Goal: Transaction & Acquisition: Purchase product/service

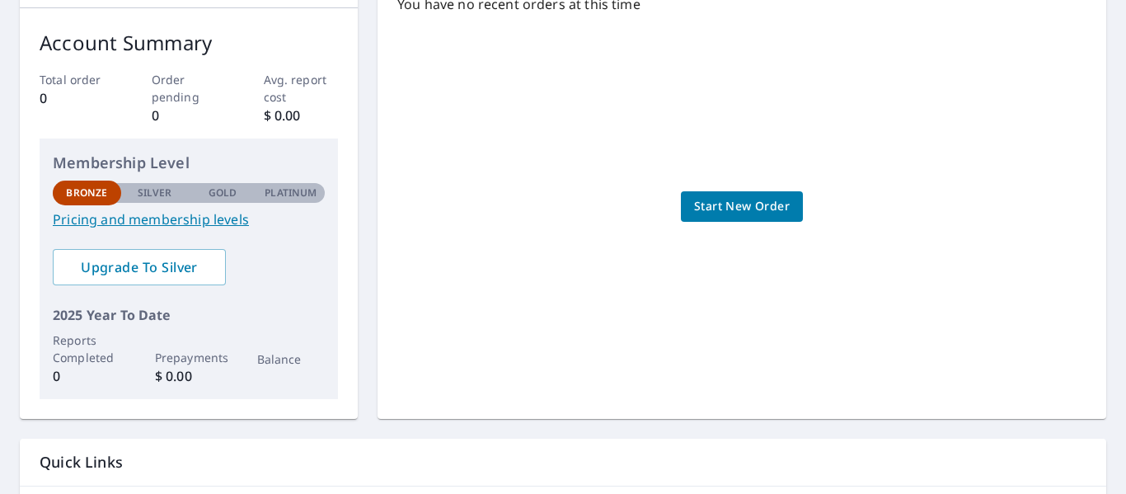
scroll to position [165, 0]
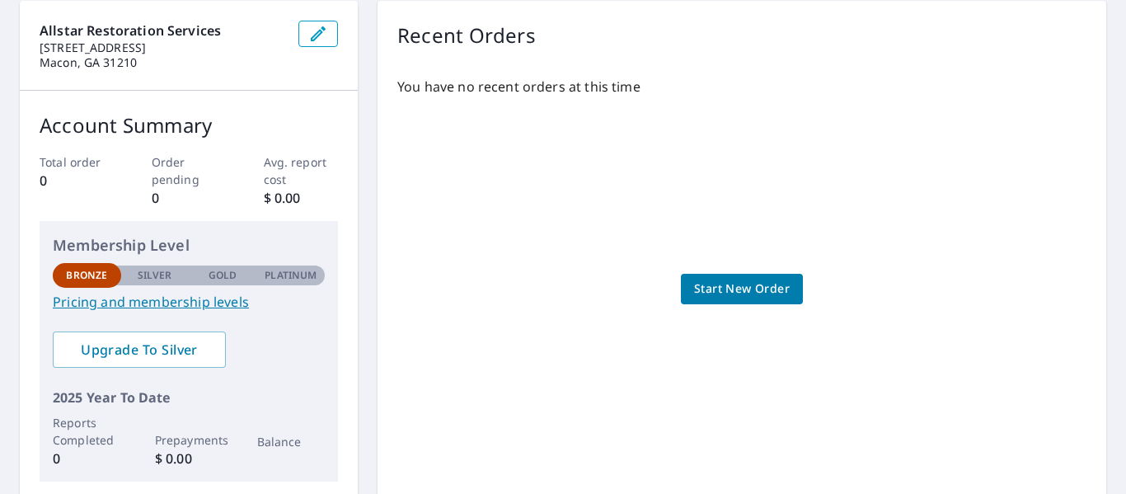
click at [770, 284] on span "Start New Order" at bounding box center [742, 289] width 96 height 21
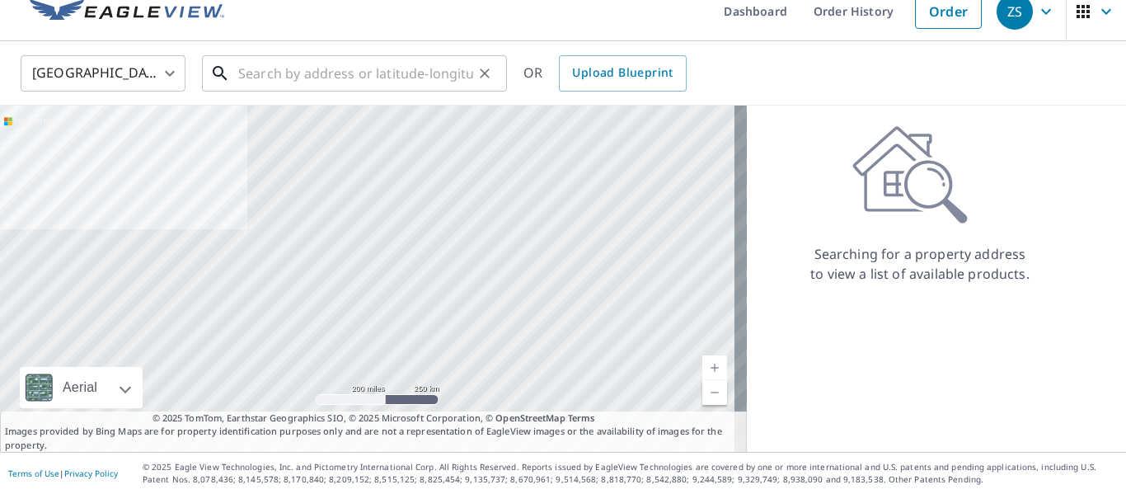
click at [306, 75] on input "text" at bounding box center [355, 73] width 235 height 46
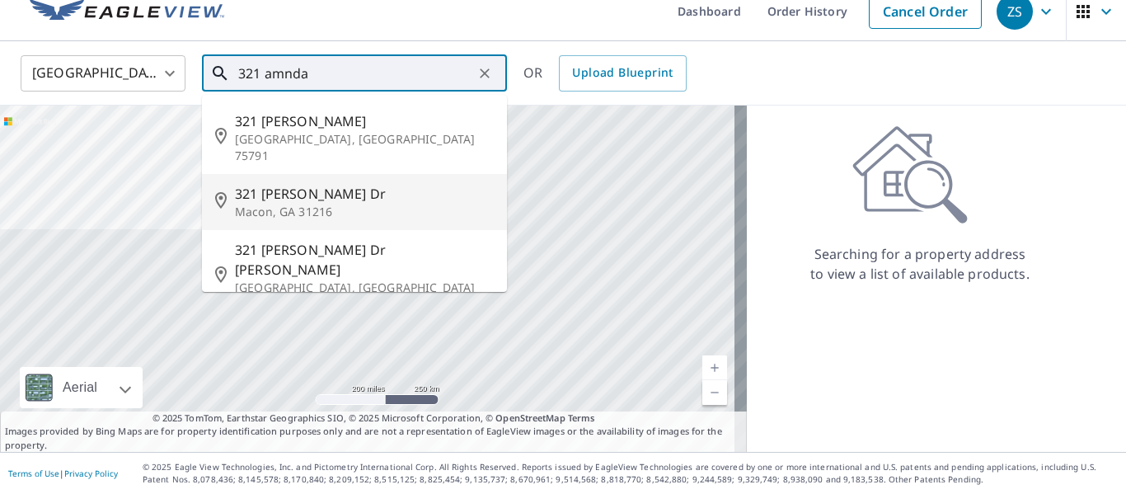
click at [317, 184] on span "321 [PERSON_NAME] Dr" at bounding box center [364, 194] width 259 height 20
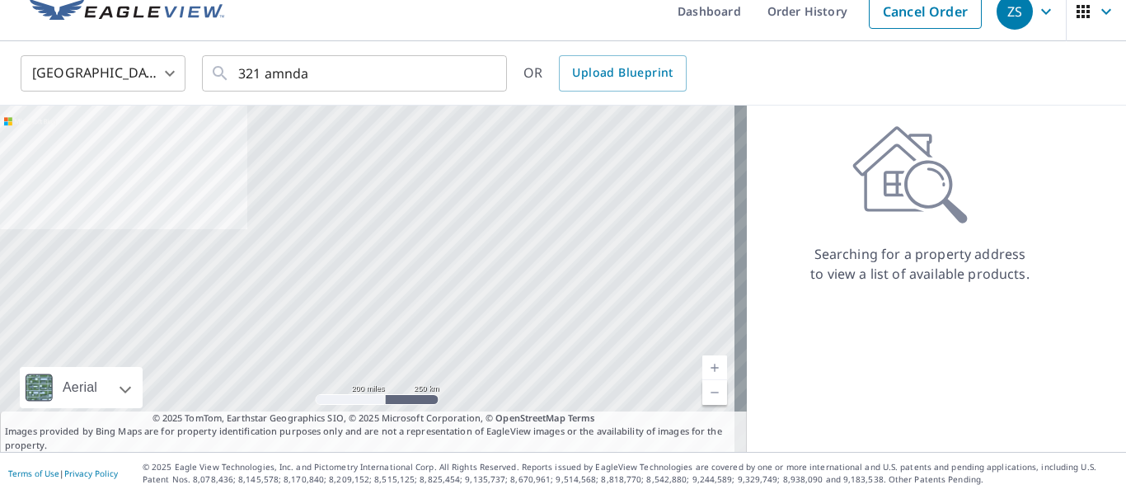
type input "[STREET_ADDRESS][PERSON_NAME][PERSON_NAME]"
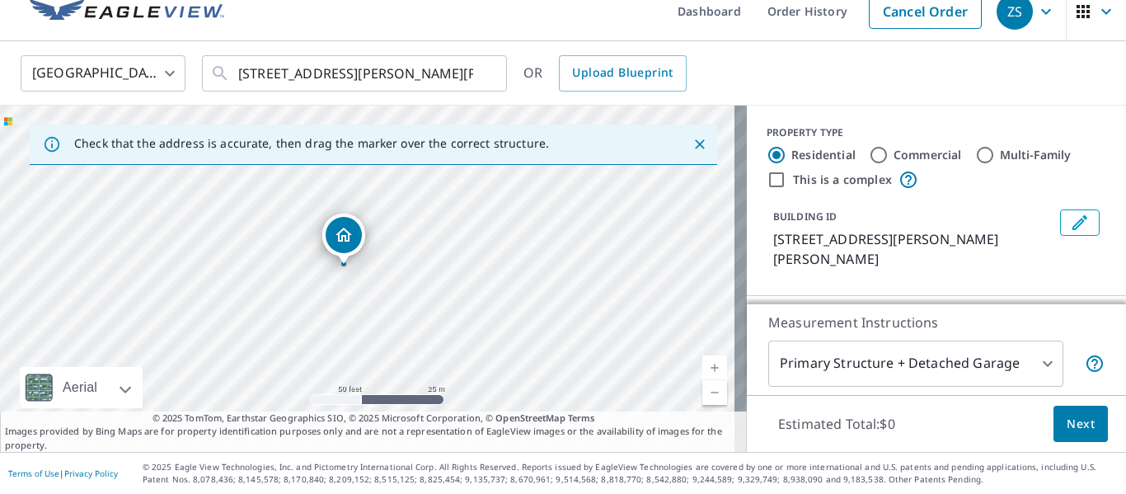
drag, startPoint x: 421, startPoint y: 285, endPoint x: 396, endPoint y: 291, distance: 26.2
click at [396, 291] on div "[STREET_ADDRESS][PERSON_NAME][PERSON_NAME]" at bounding box center [373, 279] width 747 height 346
click at [994, 362] on body "ZS ZS Dashboard Order History Cancel Order ZS [GEOGRAPHIC_DATA] US ​ [STREET_AD…" at bounding box center [563, 247] width 1126 height 494
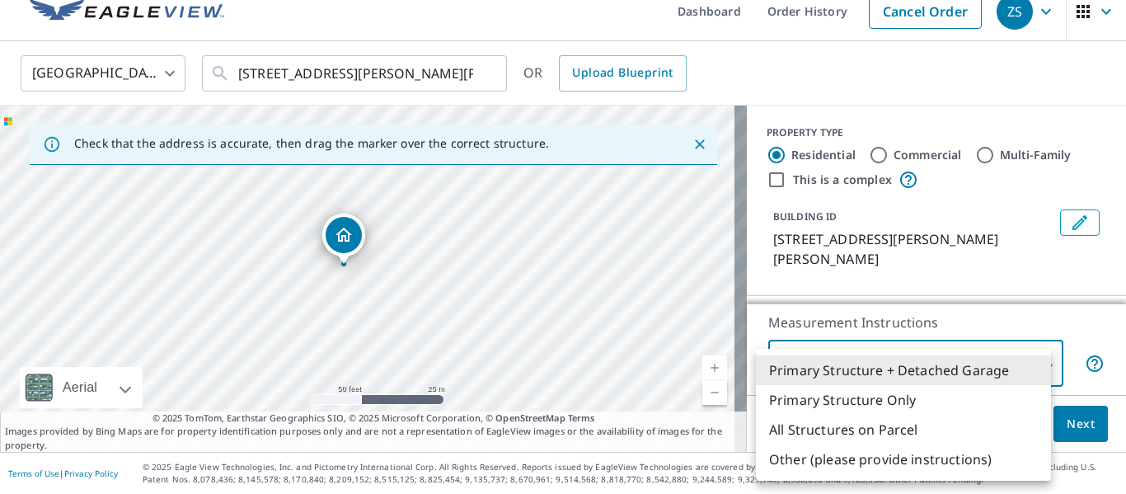
click at [966, 405] on li "Primary Structure Only" at bounding box center [903, 400] width 295 height 30
type input "2"
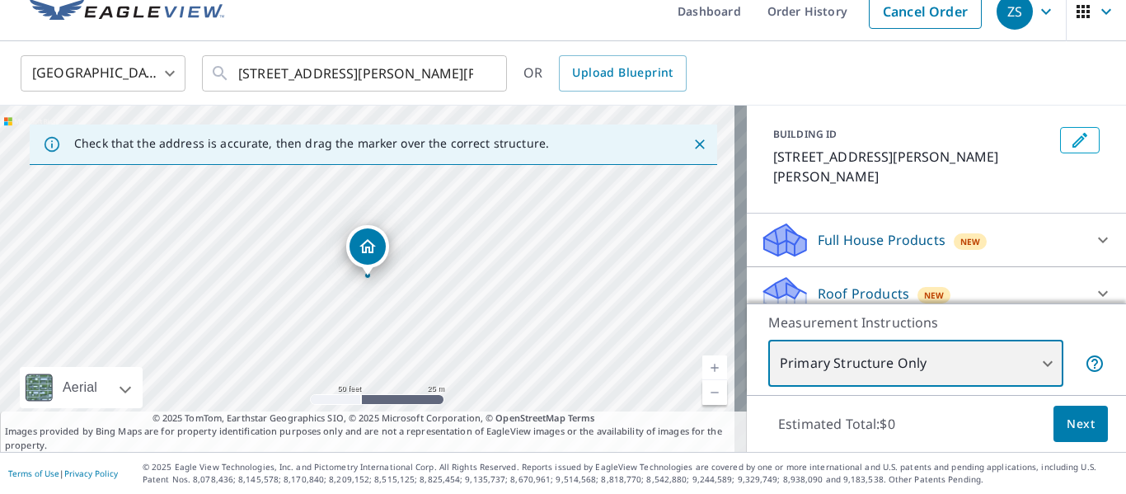
scroll to position [165, 0]
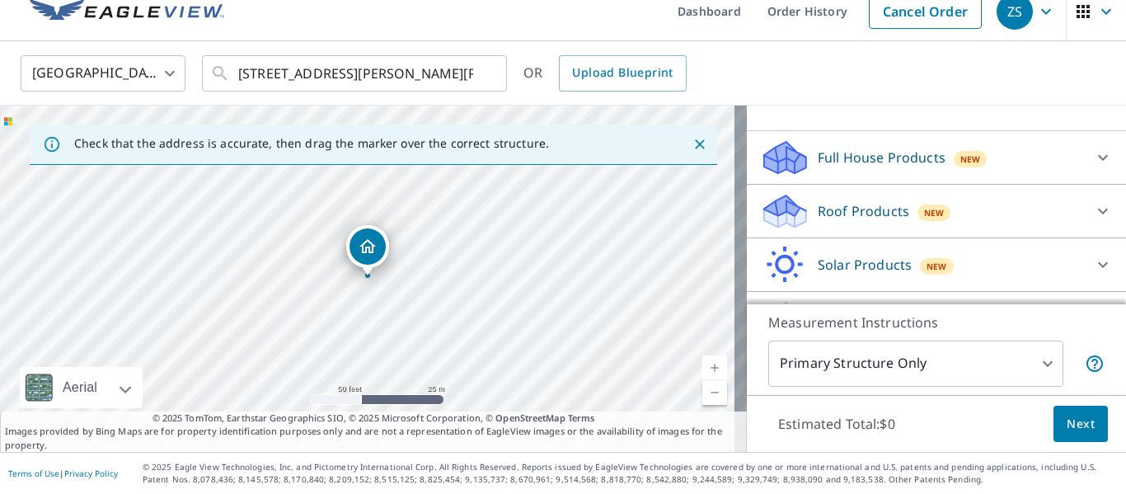
click at [953, 194] on div "Roof Products New" at bounding box center [921, 211] width 323 height 39
click at [970, 191] on div "Roof Products New" at bounding box center [926, 210] width 333 height 39
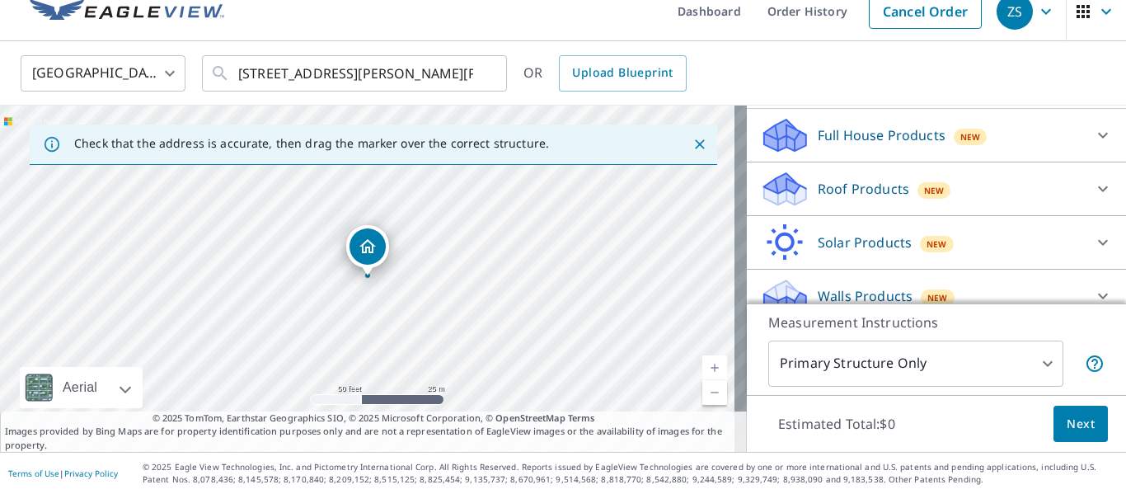
scroll to position [105, 0]
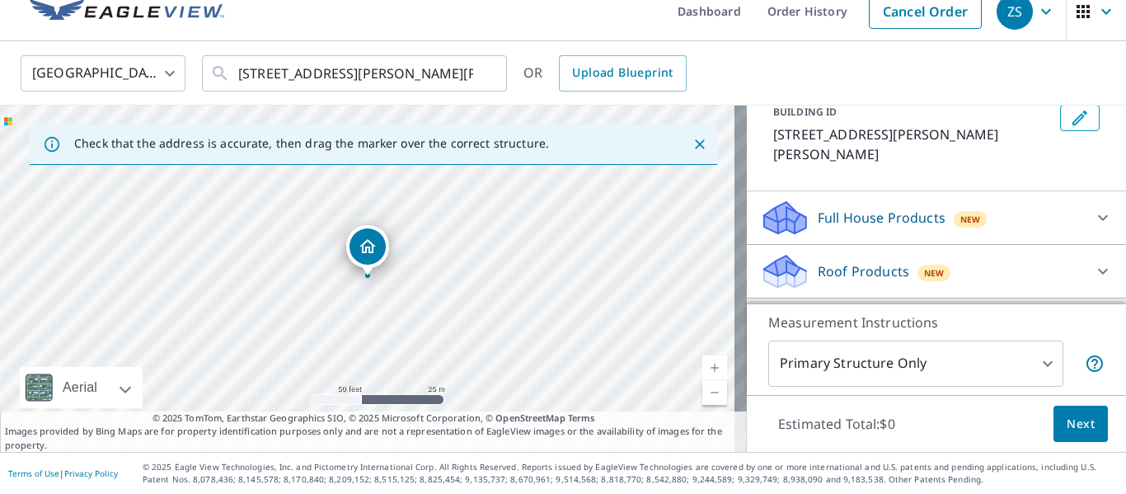
click at [973, 256] on div "Roof Products New" at bounding box center [921, 271] width 323 height 39
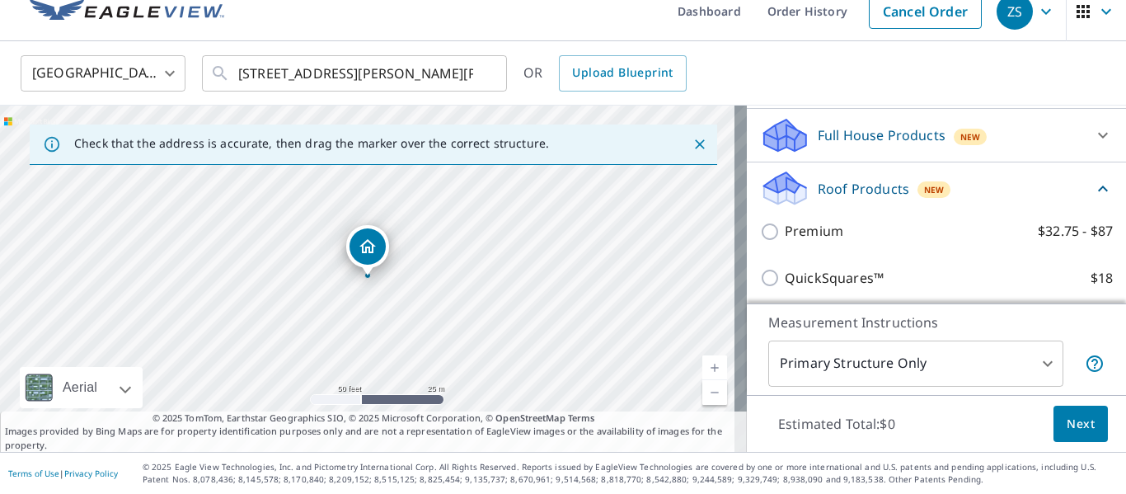
scroll to position [270, 0]
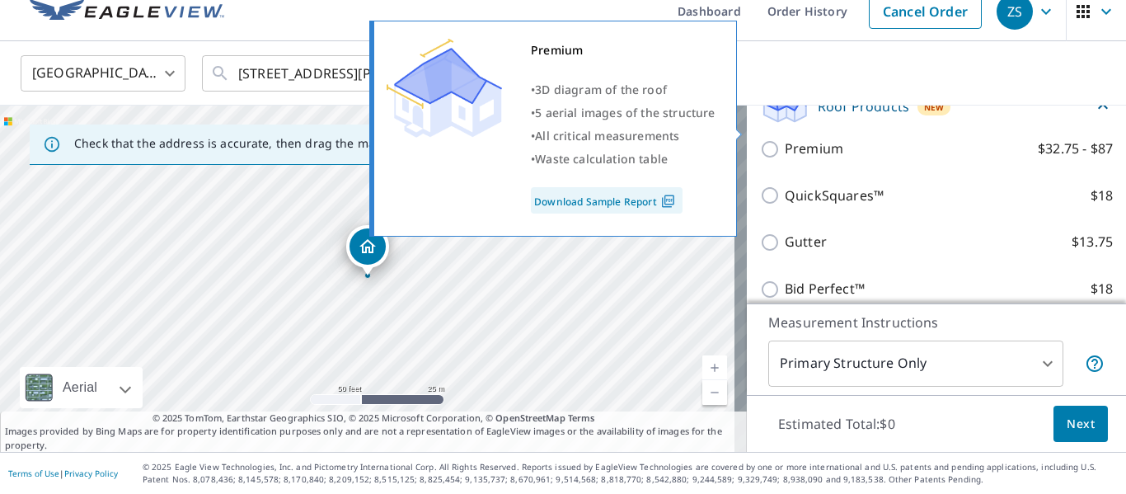
click at [820, 139] on p "Premium" at bounding box center [814, 149] width 59 height 21
click at [785, 139] on input "Premium $32.75 - $87" at bounding box center [772, 149] width 25 height 20
checkbox input "true"
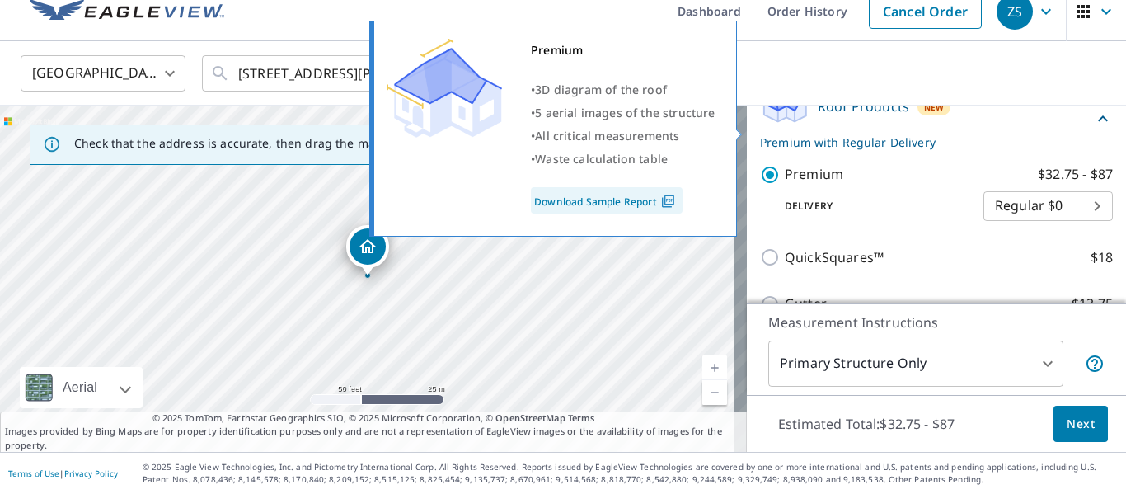
scroll to position [295, 0]
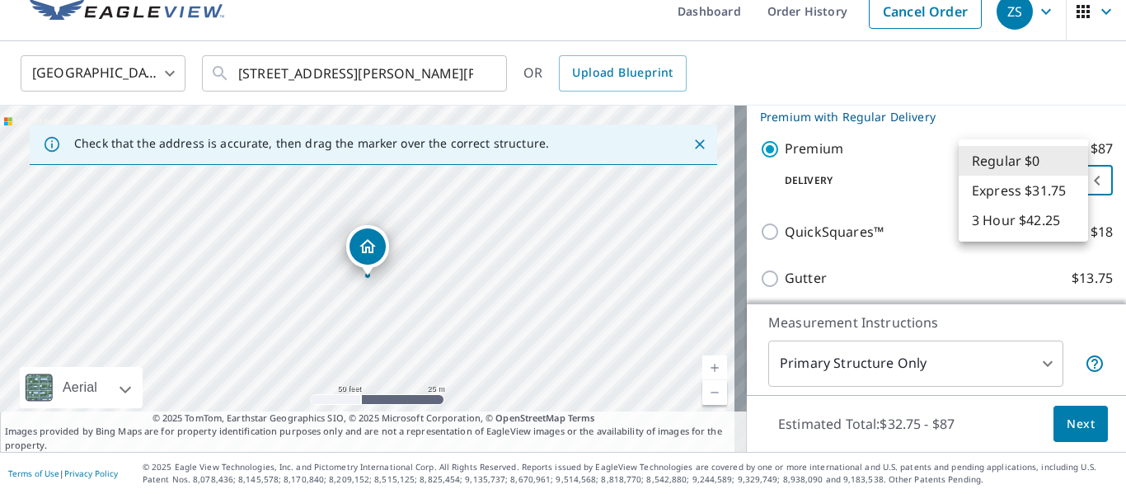
click at [1039, 165] on body "ZS ZS Dashboard Order History Cancel Order ZS [GEOGRAPHIC_DATA] US ​ [STREET_AD…" at bounding box center [563, 247] width 1126 height 494
click at [1038, 165] on li "Regular $0" at bounding box center [1023, 161] width 129 height 30
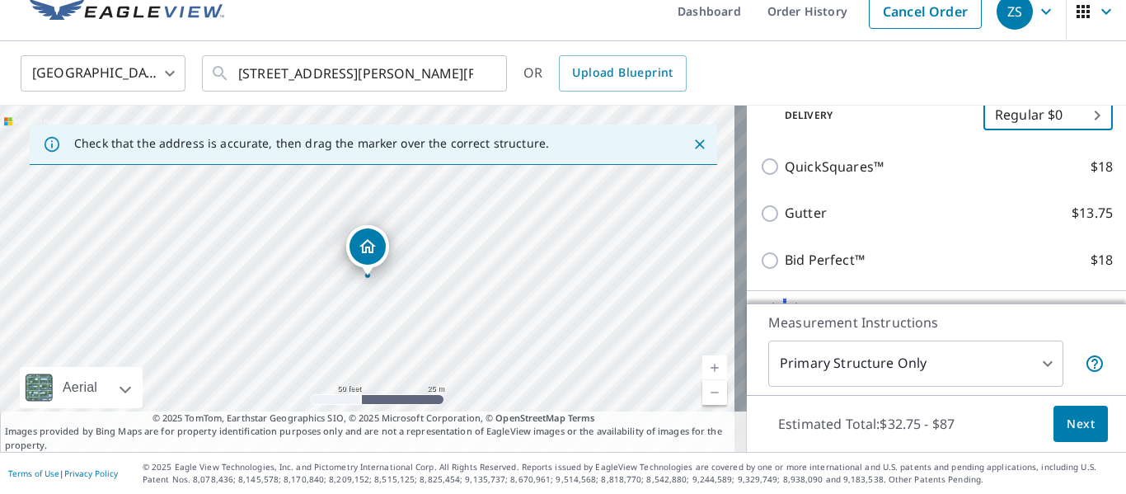
scroll to position [435, 0]
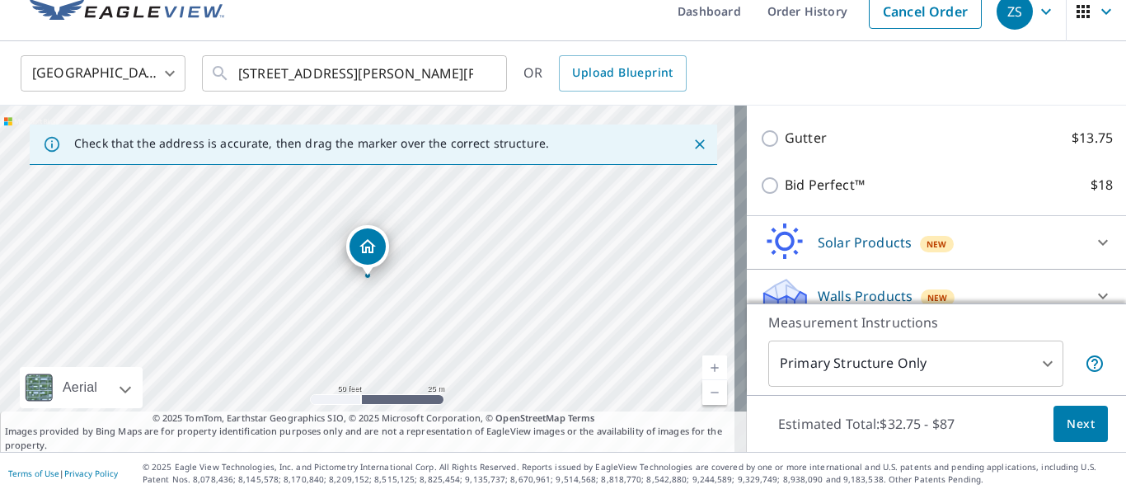
click at [1074, 425] on span "Next" at bounding box center [1081, 424] width 28 height 21
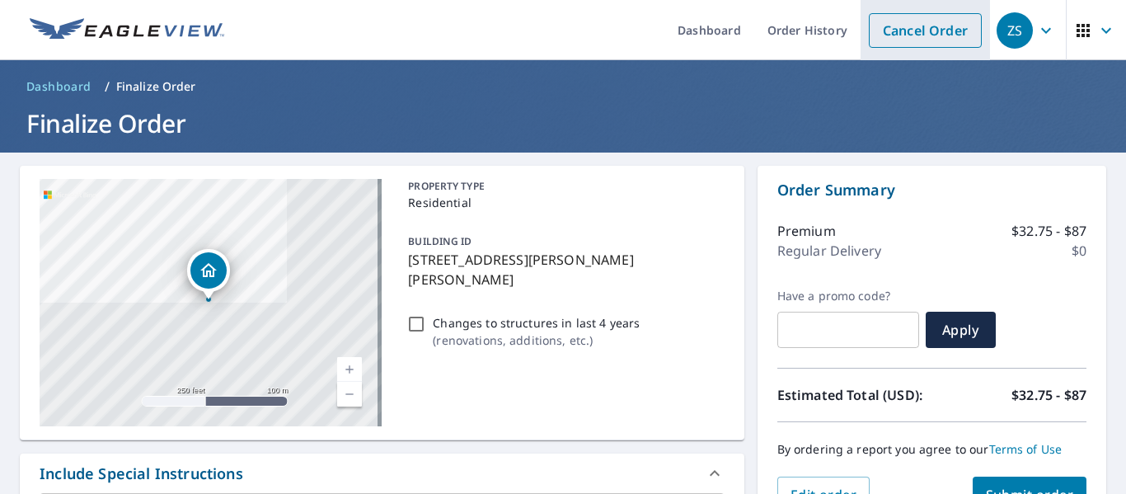
click at [893, 31] on link "Cancel Order" at bounding box center [925, 30] width 113 height 35
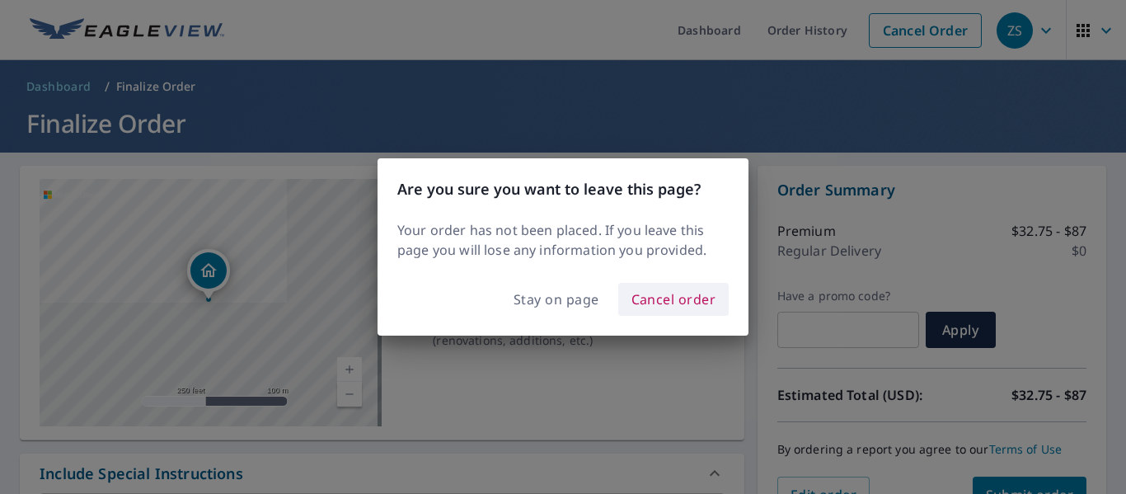
click at [693, 297] on span "Cancel order" at bounding box center [674, 299] width 85 height 23
